Goal: Register for event/course

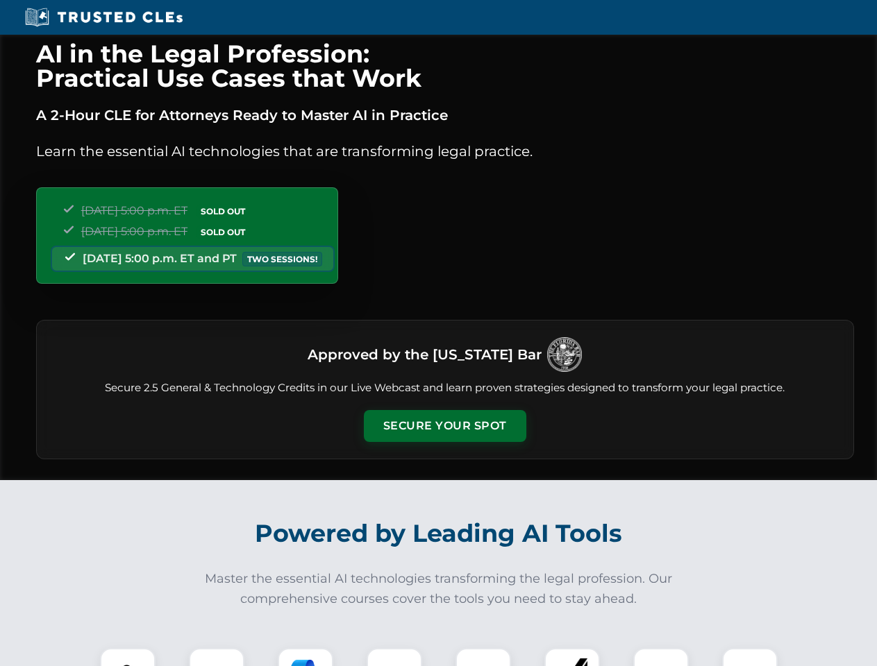
click at [444, 426] on button "Secure Your Spot" at bounding box center [445, 426] width 162 height 32
click at [128, 657] on img at bounding box center [128, 676] width 40 height 40
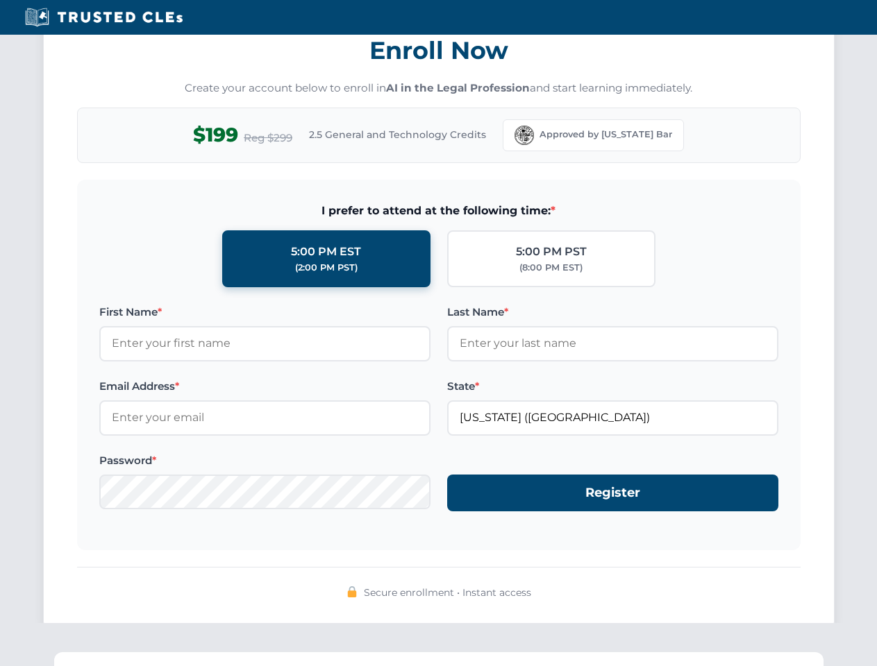
scroll to position [1363, 0]
